Goal: Task Accomplishment & Management: Manage account settings

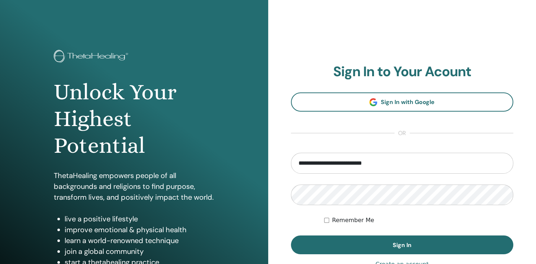
type input "**********"
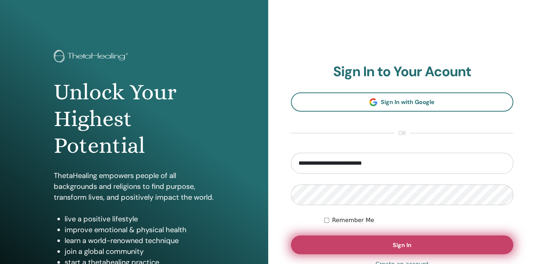
click at [376, 251] on button "Sign In" at bounding box center [402, 244] width 223 height 19
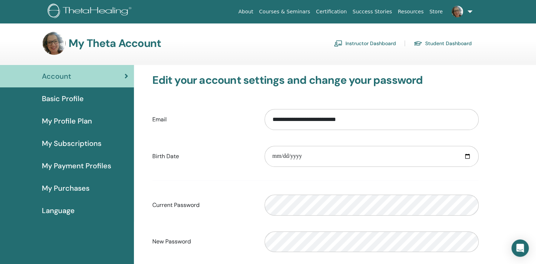
click at [363, 41] on link "Instructor Dashboard" at bounding box center [365, 44] width 62 height 12
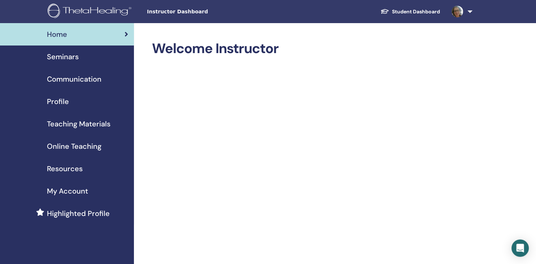
click at [65, 57] on span "Seminars" at bounding box center [63, 56] width 32 height 11
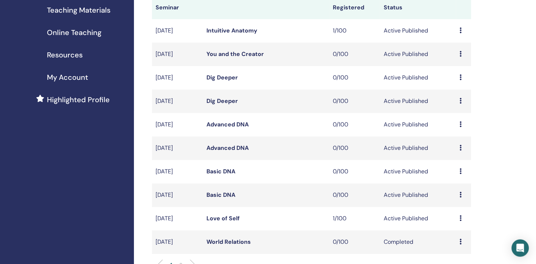
scroll to position [114, 0]
click at [459, 217] on icon at bounding box center [460, 218] width 2 height 6
click at [453, 224] on link "Preview" at bounding box center [452, 223] width 21 height 8
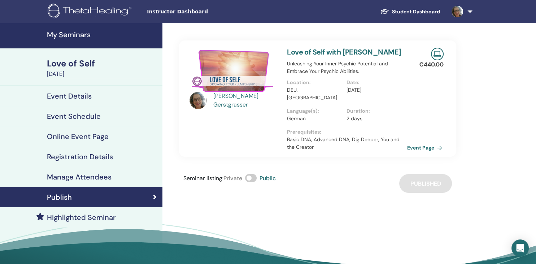
click at [419, 148] on link "Event Page" at bounding box center [426, 147] width 38 height 11
click at [69, 39] on h4 "My Seminars" at bounding box center [102, 34] width 111 height 9
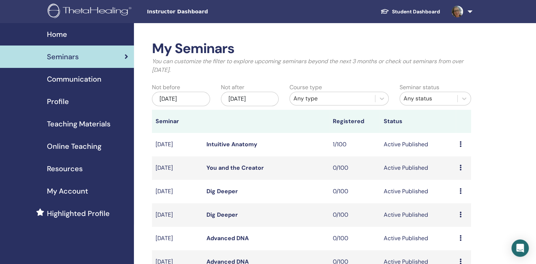
click at [459, 167] on td "Preview Edit Attendees Cancel" at bounding box center [462, 167] width 15 height 23
click at [461, 168] on icon at bounding box center [460, 167] width 2 height 6
click at [461, 174] on link "Preview" at bounding box center [453, 174] width 21 height 8
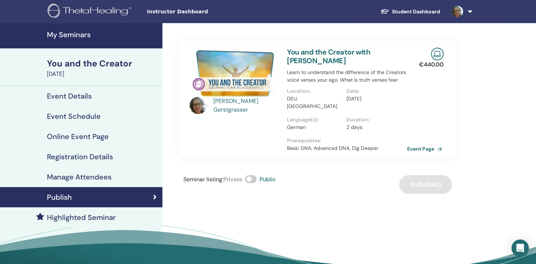
click at [423, 143] on link "Event Page" at bounding box center [426, 148] width 38 height 11
